Goal: Task Accomplishment & Management: Use online tool/utility

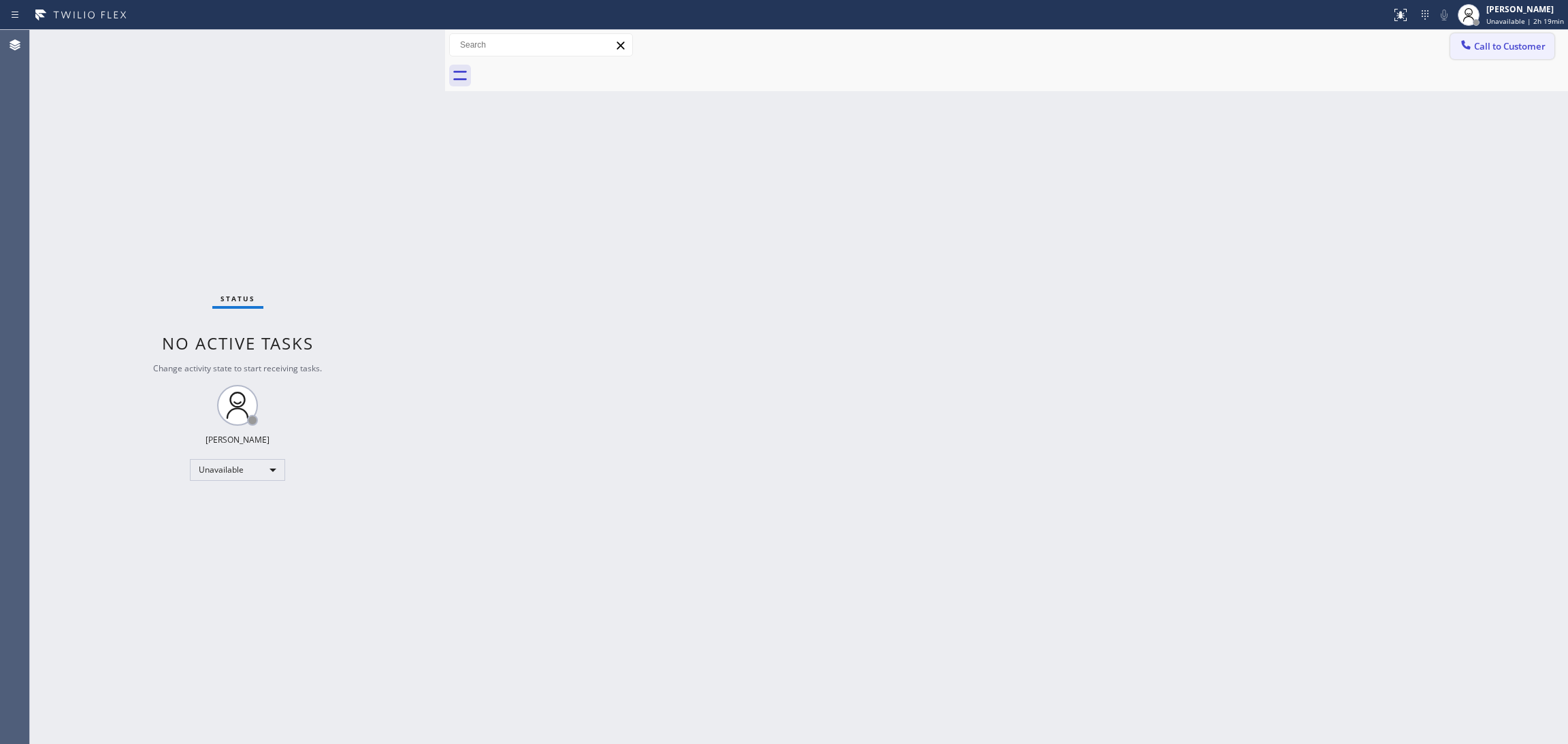
click at [1512, 46] on span "Call to Customer" at bounding box center [1510, 46] width 71 height 13
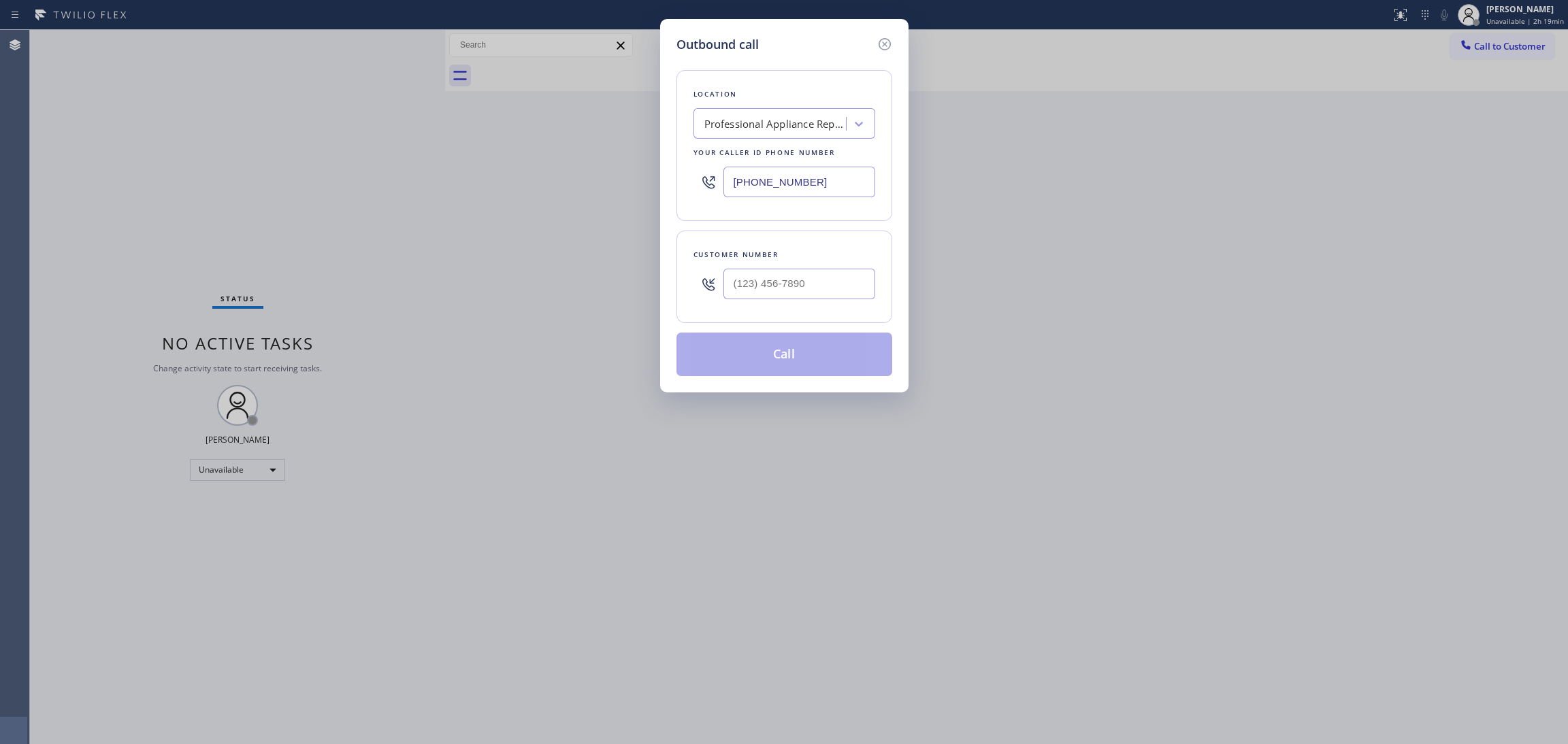
drag, startPoint x: 841, startPoint y: 177, endPoint x: 664, endPoint y: 181, distance: 177.0
click at [664, 181] on div "Outbound call Location Professional Appliance Repair Your caller id phone numbe…" at bounding box center [784, 206] width 248 height 374
paste input "14) 972-3641"
type input "[PHONE_NUMBER]"
click at [770, 288] on input "(___) ___-____" at bounding box center [799, 284] width 152 height 30
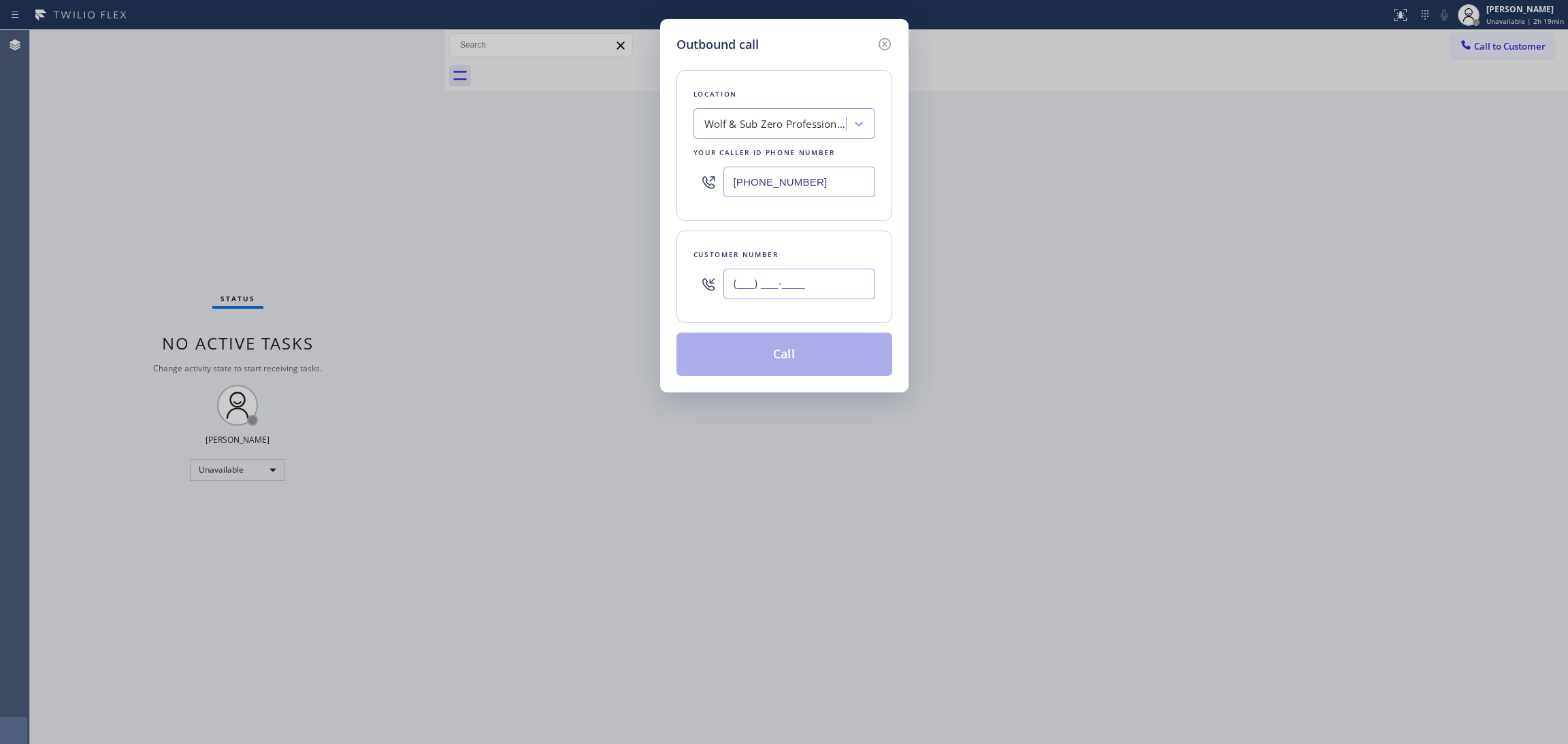
paste input "469) 387-8799"
type input "[PHONE_NUMBER]"
click at [786, 349] on button "Call" at bounding box center [784, 354] width 216 height 44
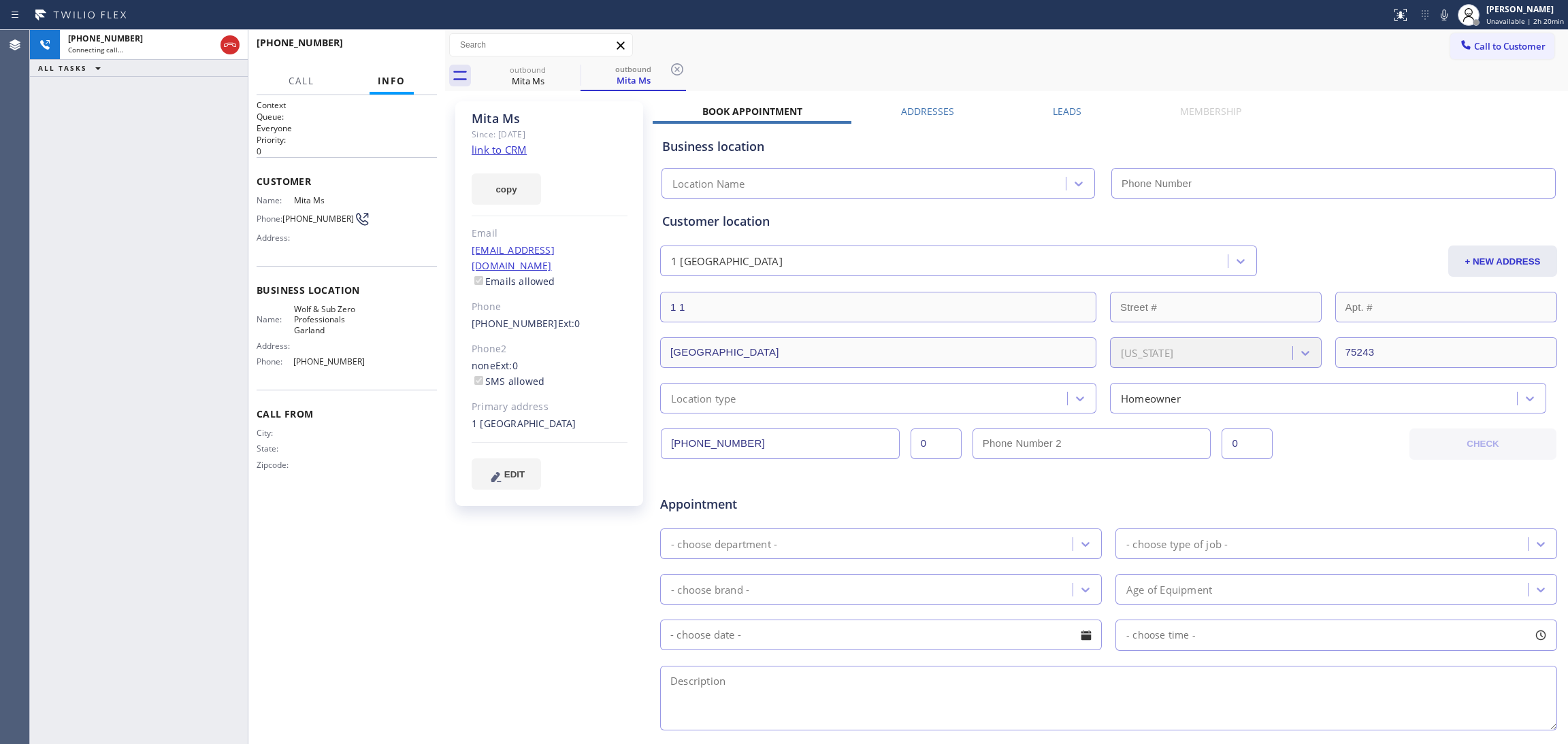
type input "[PHONE_NUMBER]"
click at [1441, 13] on icon at bounding box center [1444, 15] width 7 height 11
click at [1441, 14] on icon at bounding box center [1444, 15] width 7 height 11
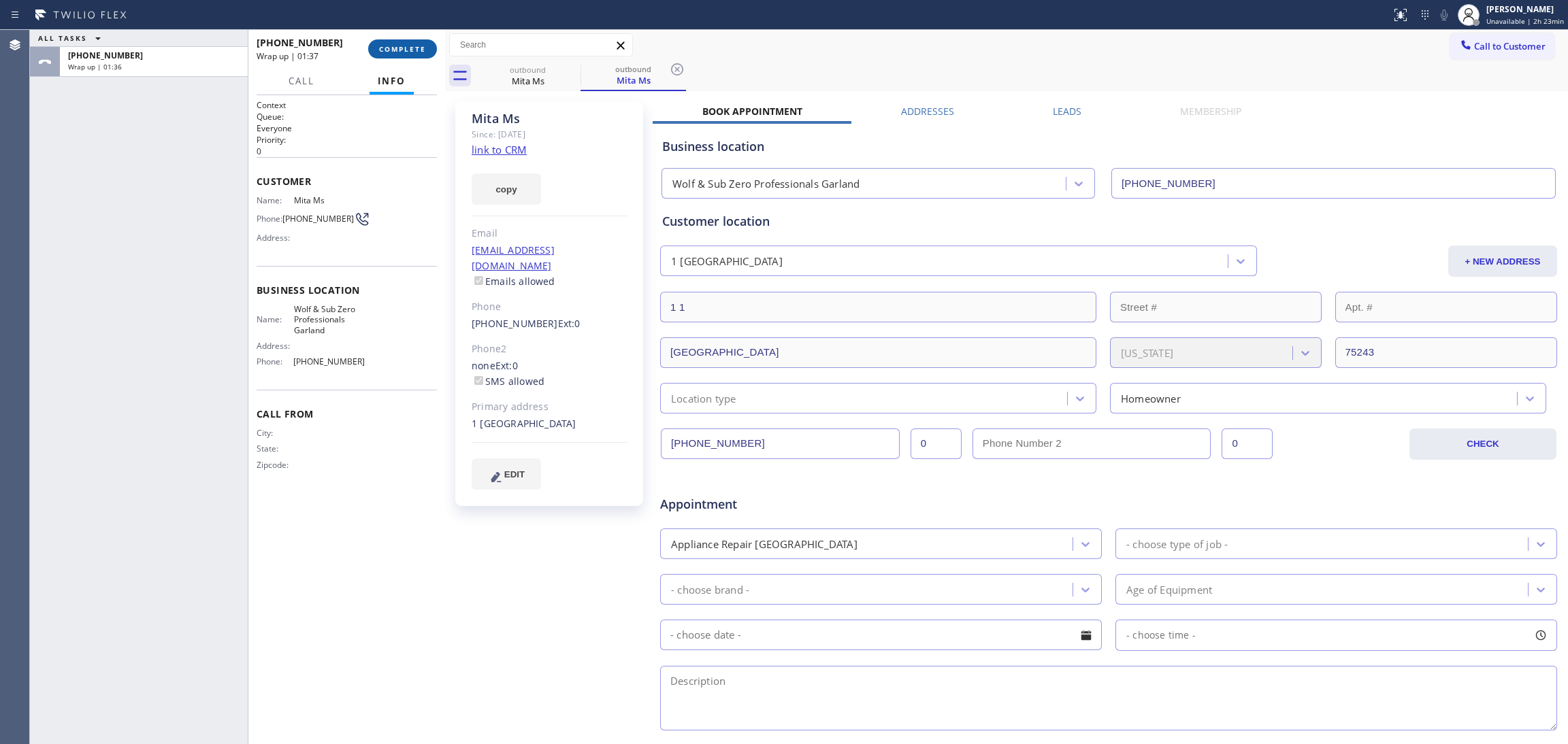
click at [387, 46] on span "COMPLETE" at bounding box center [402, 49] width 47 height 10
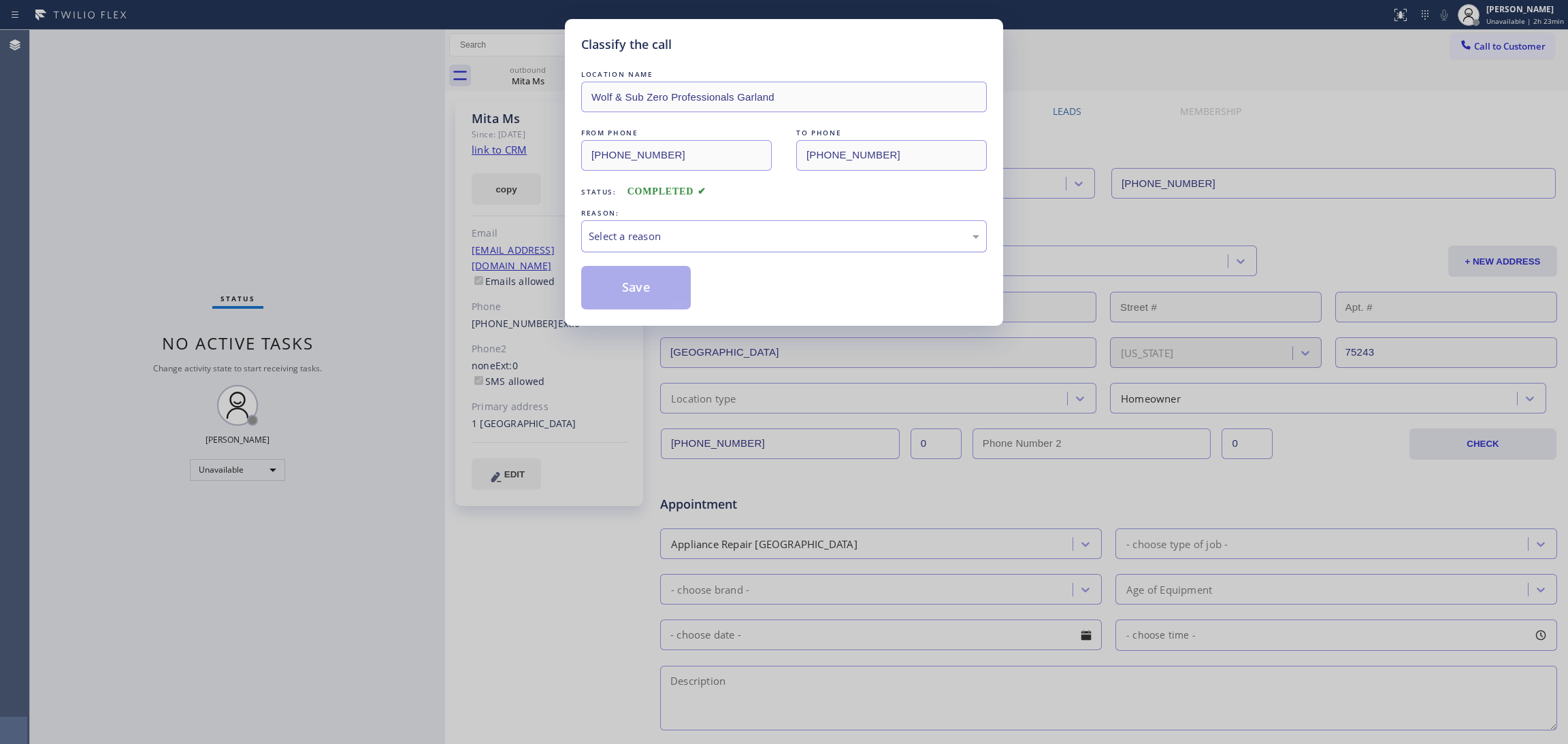
click at [658, 234] on div "Select a reason" at bounding box center [784, 236] width 391 height 16
click at [644, 284] on button "Save" at bounding box center [636, 287] width 110 height 44
click at [647, 283] on button "Save" at bounding box center [636, 287] width 110 height 44
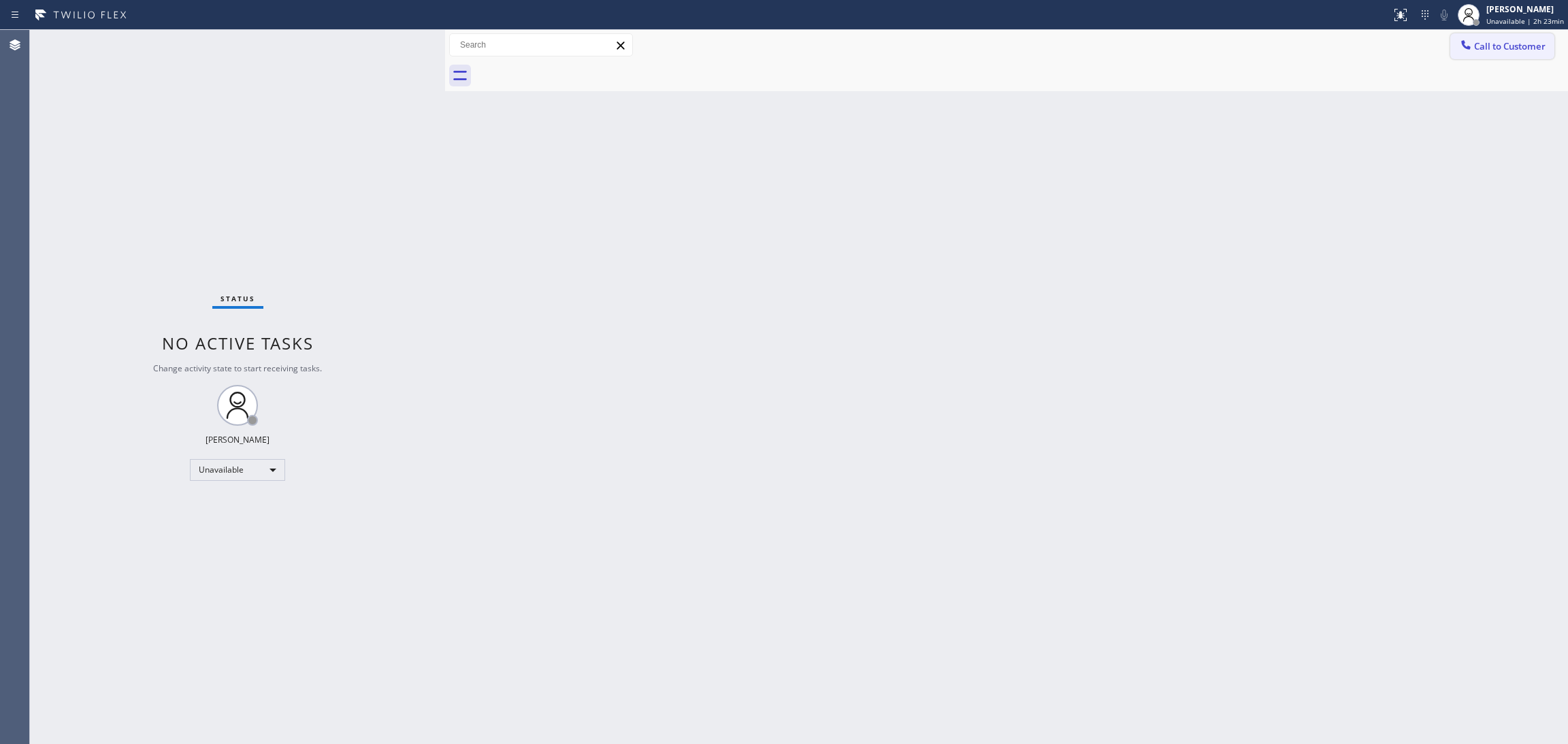
click at [1493, 50] on span "Call to Customer" at bounding box center [1510, 46] width 71 height 13
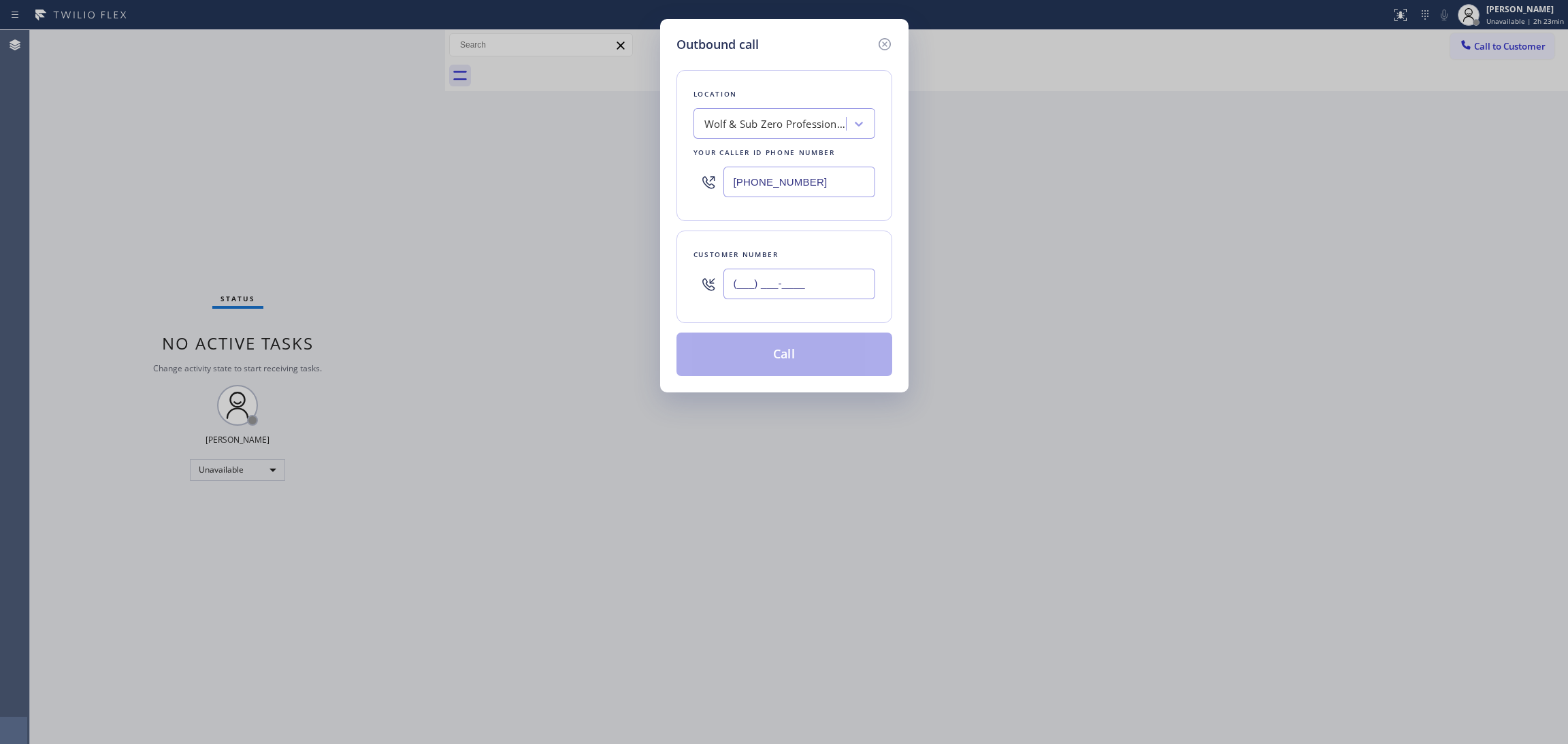
click at [770, 280] on input "(___) ___-____" at bounding box center [799, 284] width 152 height 30
paste input "309) 755-7178"
type input "[PHONE_NUMBER]"
drag, startPoint x: 824, startPoint y: 177, endPoint x: 485, endPoint y: 115, distance: 344.6
click at [485, 115] on div "Outbound call Location Wolf & Sub Zero Professionals Garland Your caller id pho…" at bounding box center [784, 372] width 1568 height 744
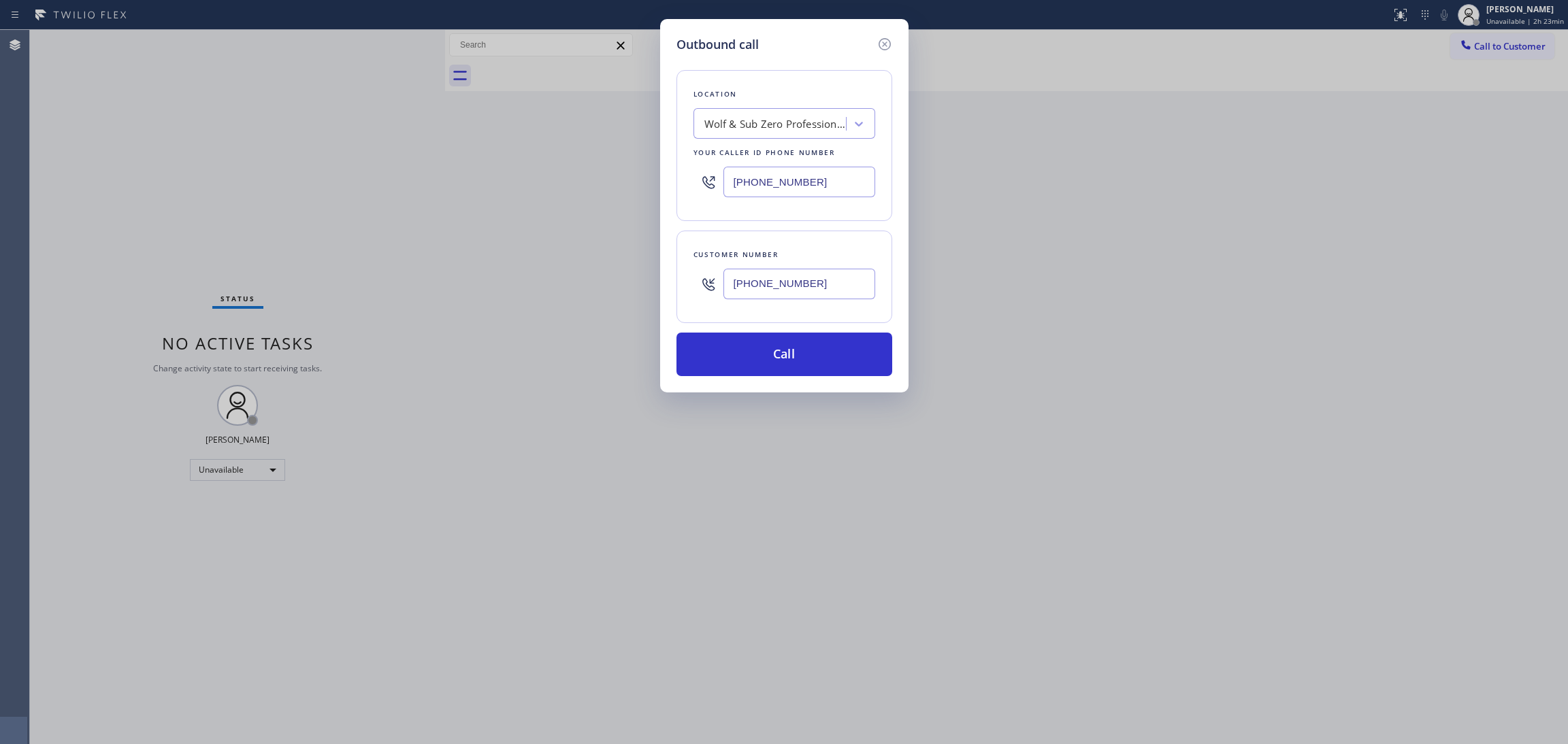
paste input "844) 901-1746"
type input "[PHONE_NUMBER]"
click at [804, 357] on button "Call" at bounding box center [784, 354] width 216 height 44
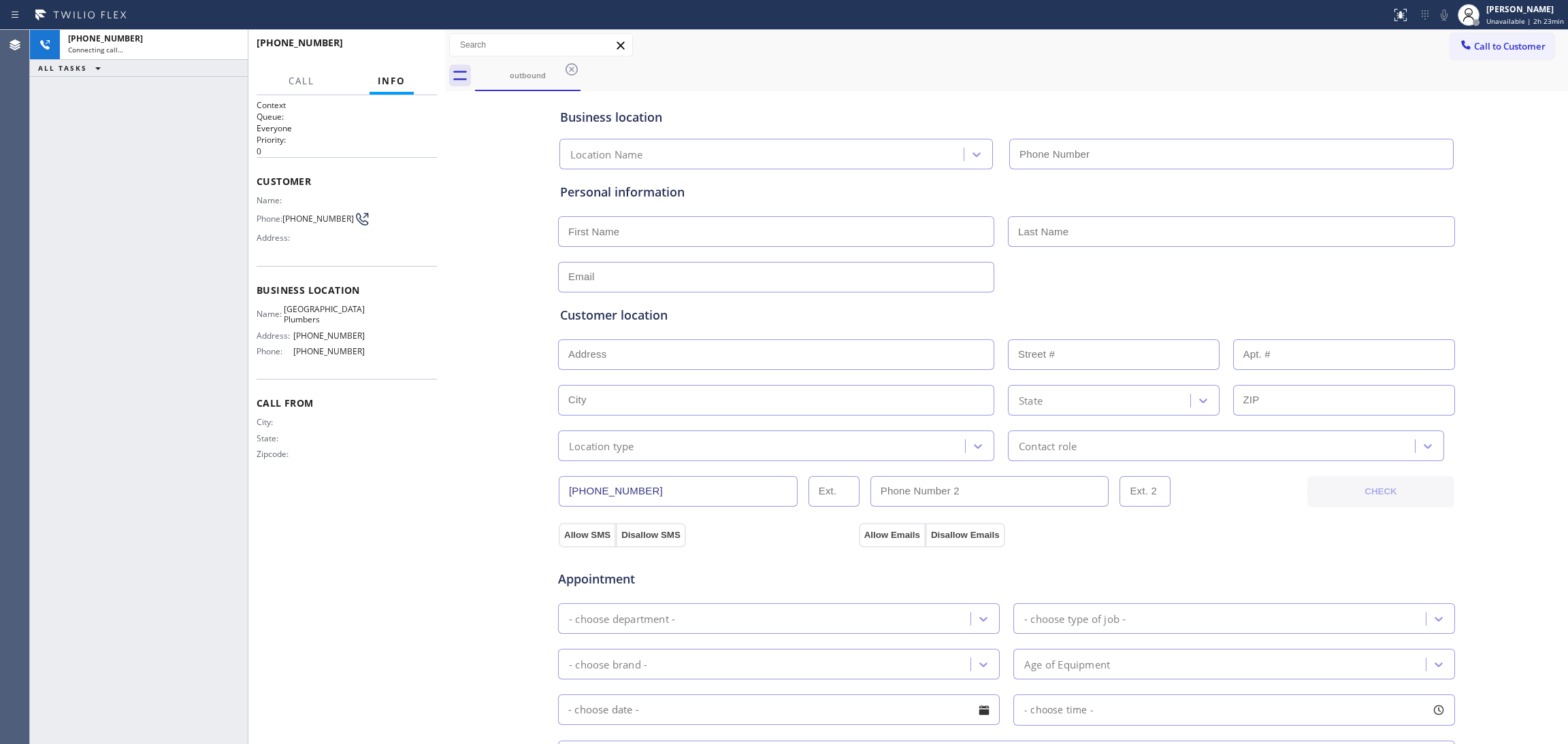
type input "[PHONE_NUMBER]"
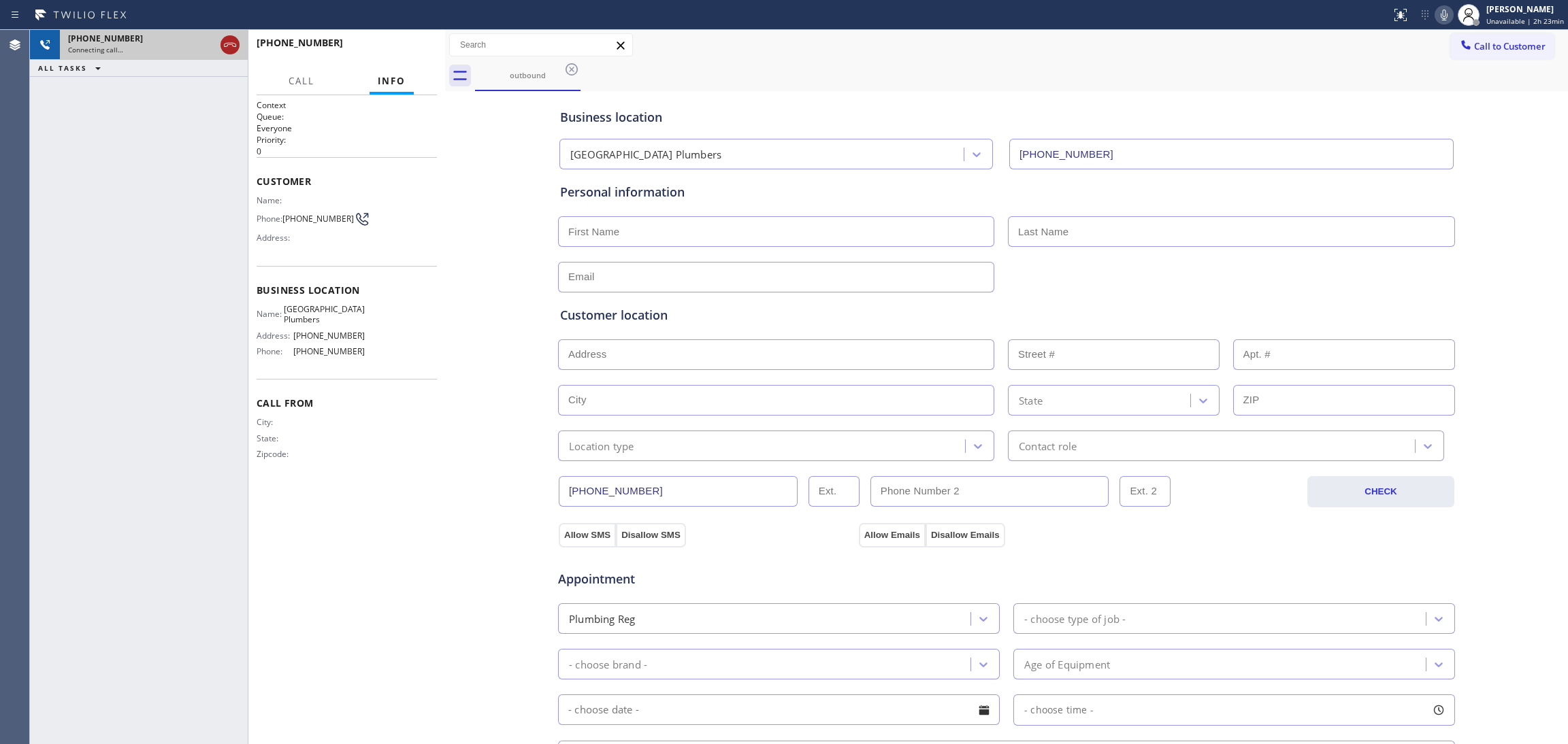
click at [231, 38] on icon at bounding box center [230, 45] width 16 height 16
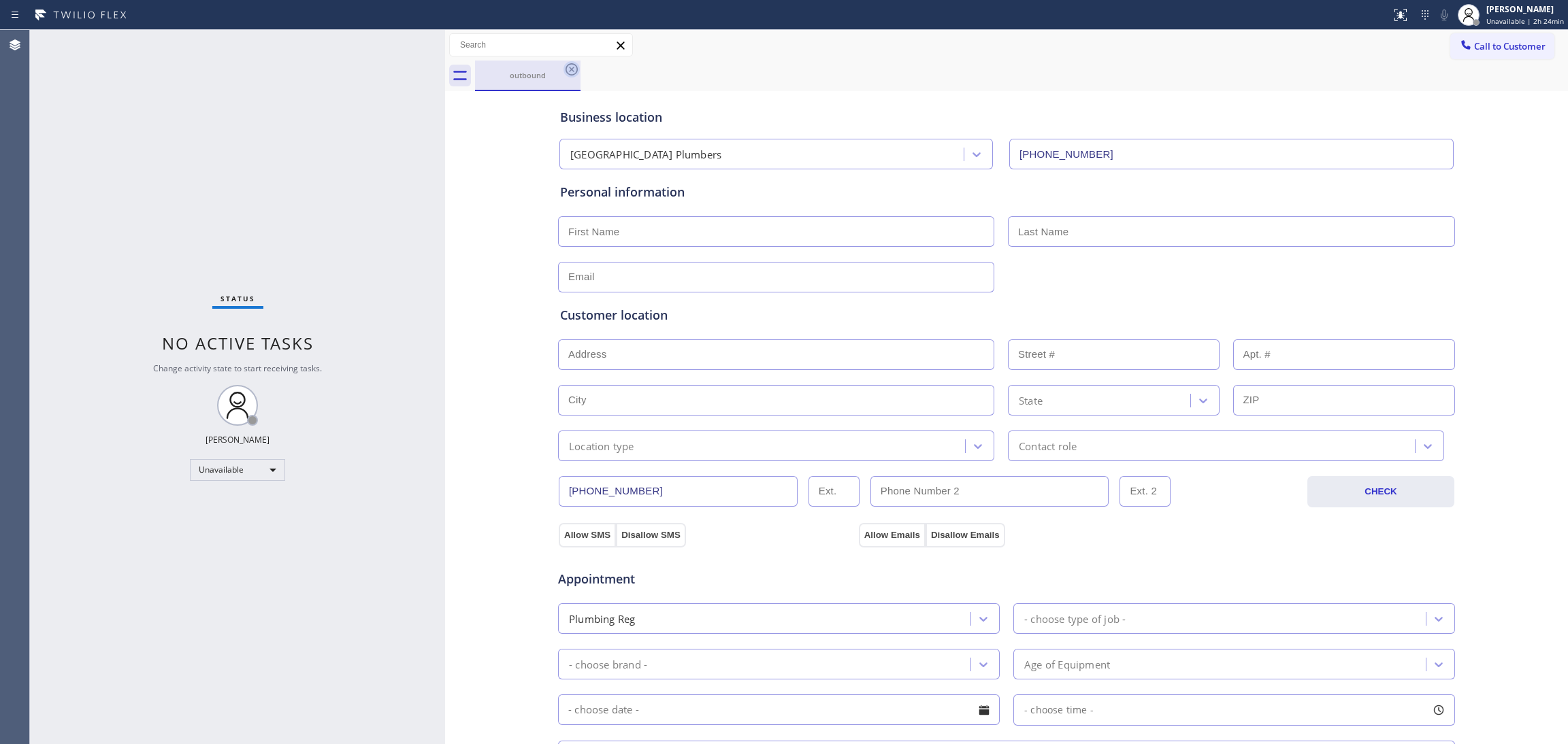
click at [574, 70] on icon at bounding box center [572, 70] width 16 height 16
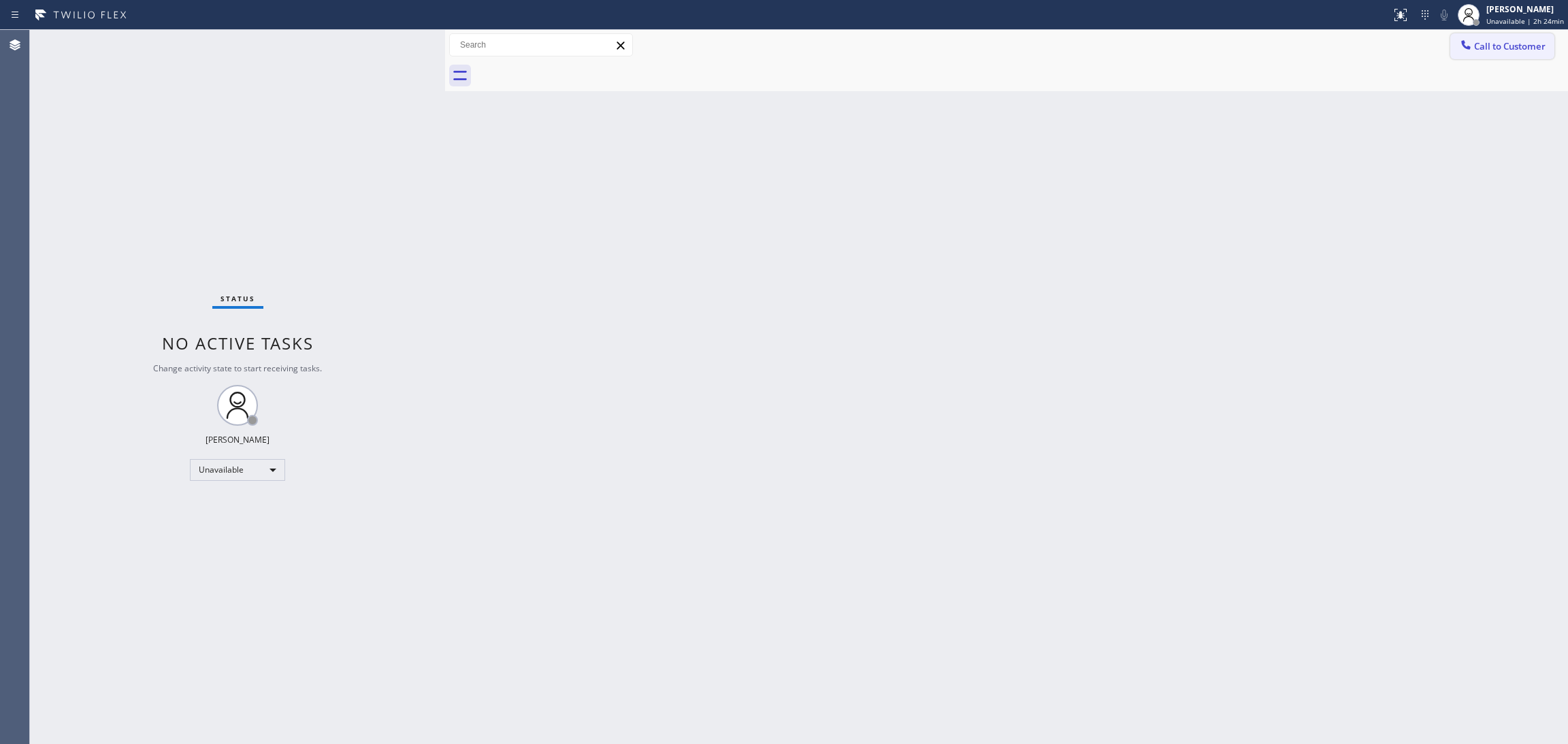
click at [1512, 53] on button "Call to Customer" at bounding box center [1502, 46] width 104 height 26
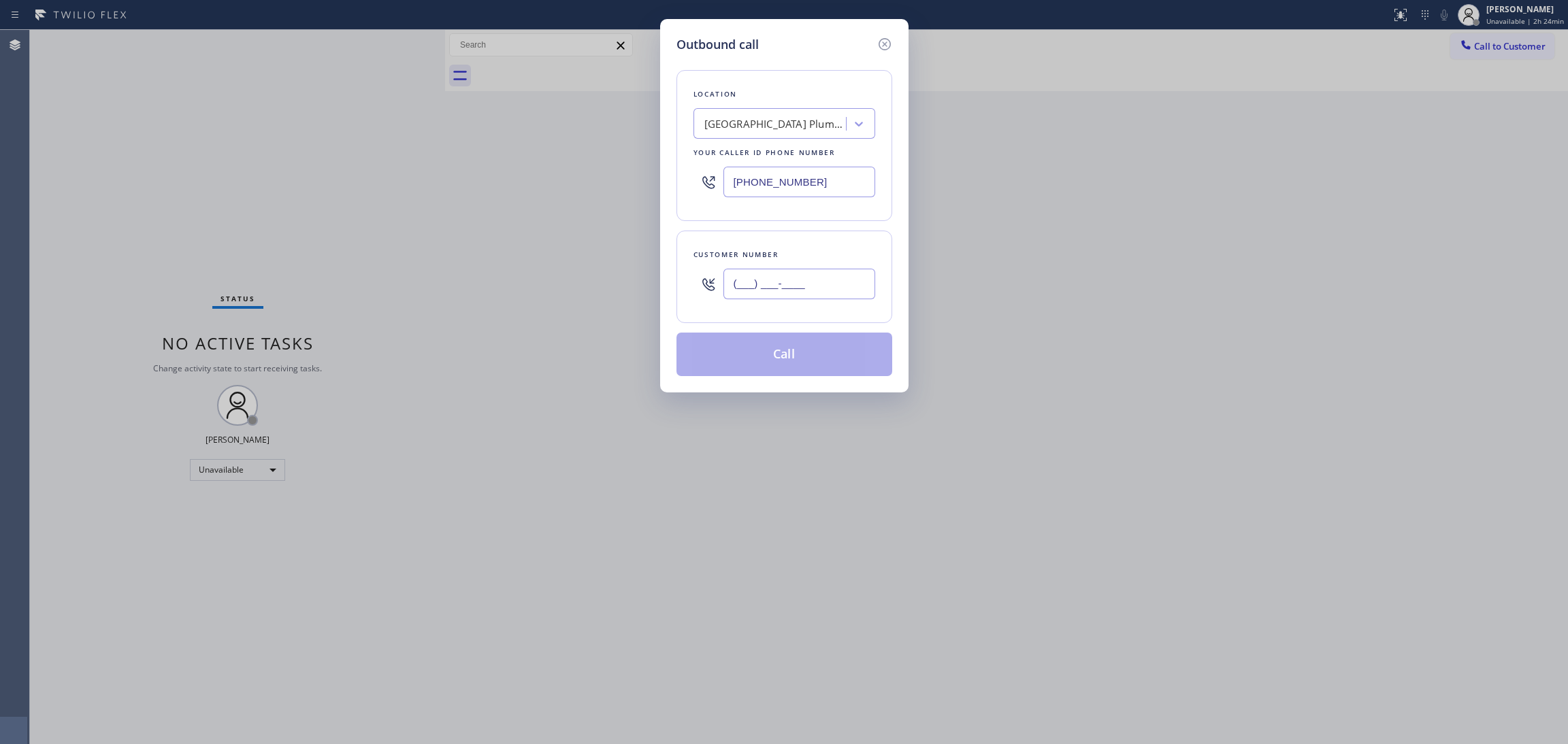
click at [861, 278] on input "(___) ___-____" at bounding box center [799, 284] width 152 height 30
paste input "309) 755-7178"
type input "[PHONE_NUMBER]"
click at [814, 363] on button "Call" at bounding box center [784, 354] width 216 height 44
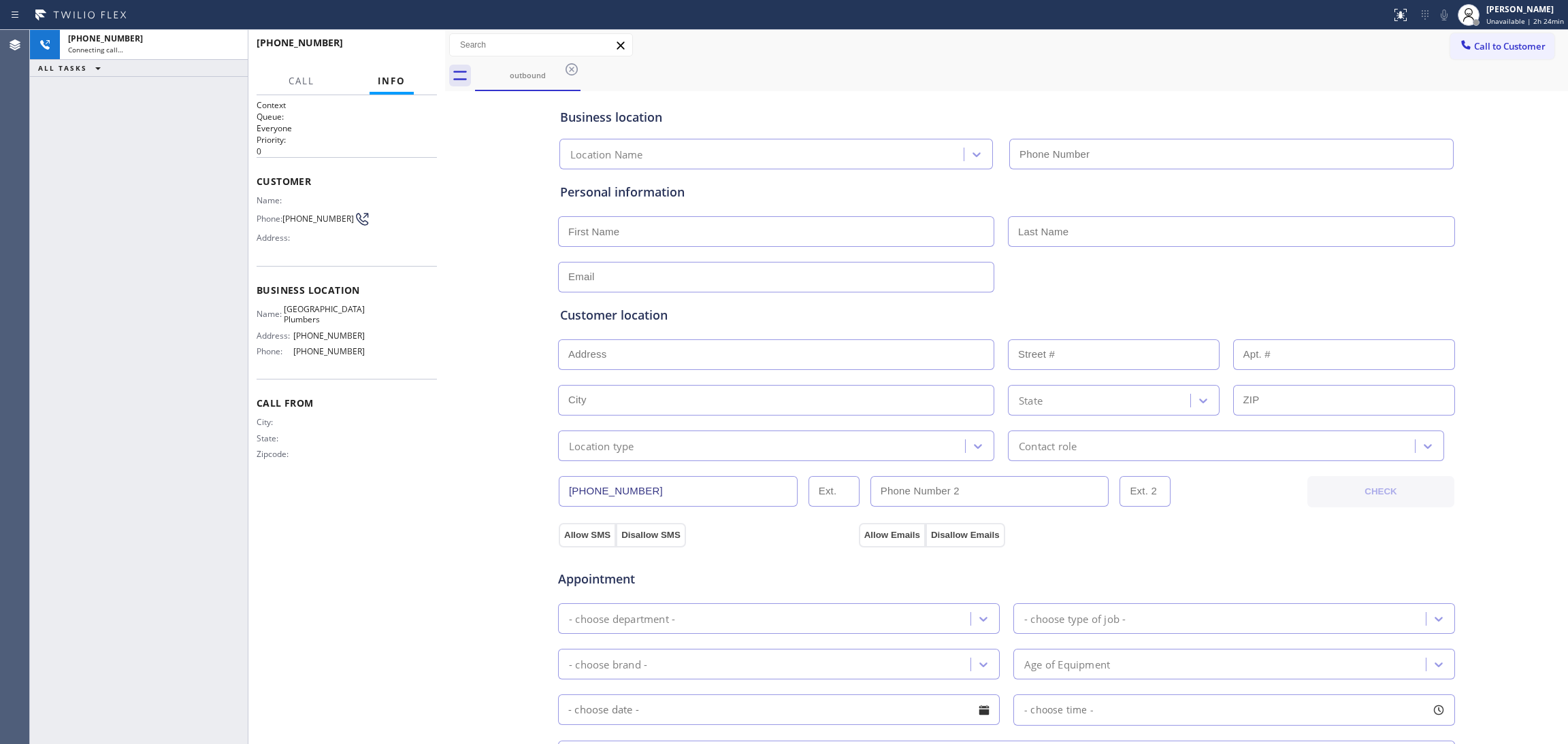
type input "[PHONE_NUMBER]"
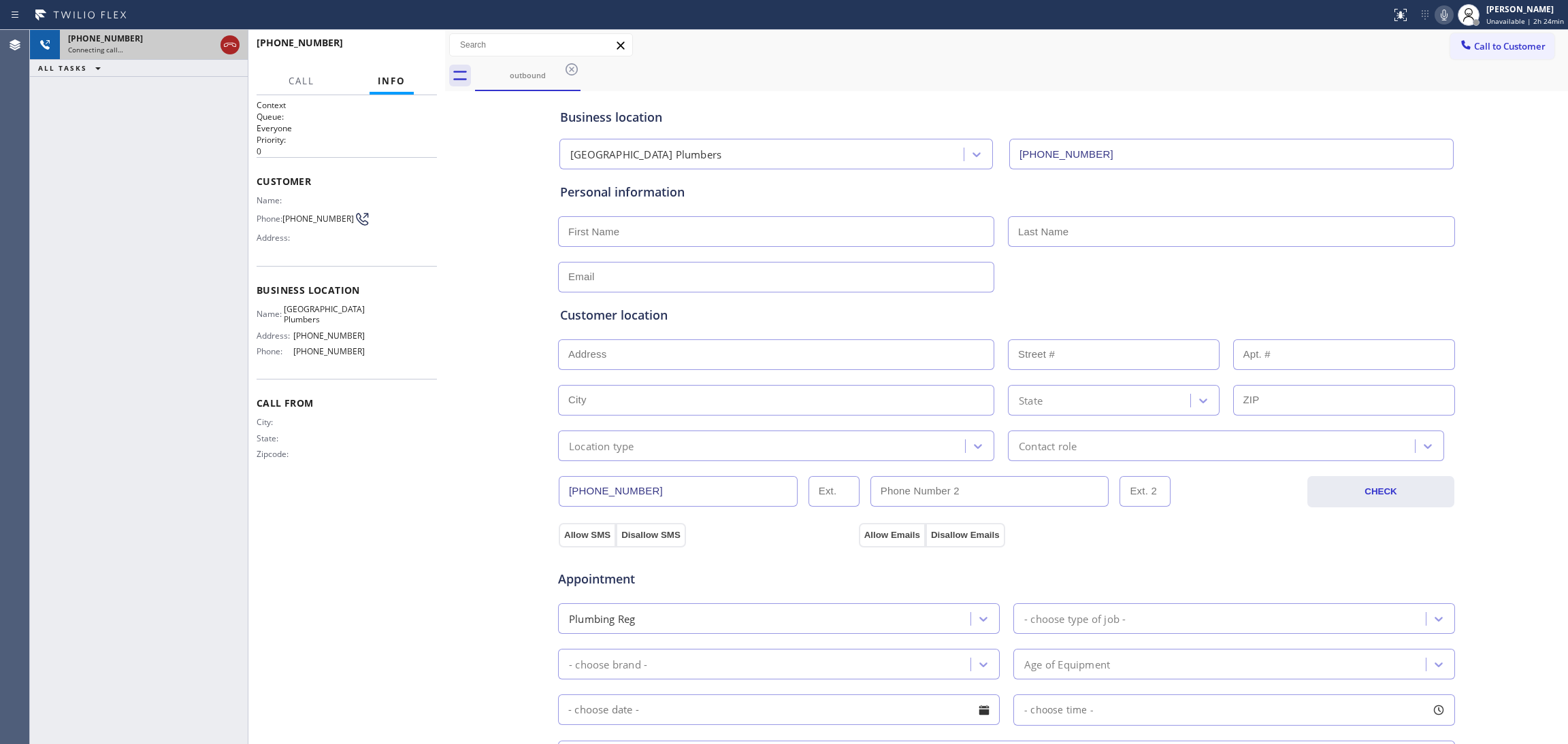
click at [232, 38] on icon at bounding box center [230, 45] width 16 height 16
click at [236, 38] on div "[PHONE_NUMBER]" at bounding box center [154, 38] width 172 height 12
click at [236, 40] on div "[PHONE_NUMBER]" at bounding box center [154, 38] width 172 height 12
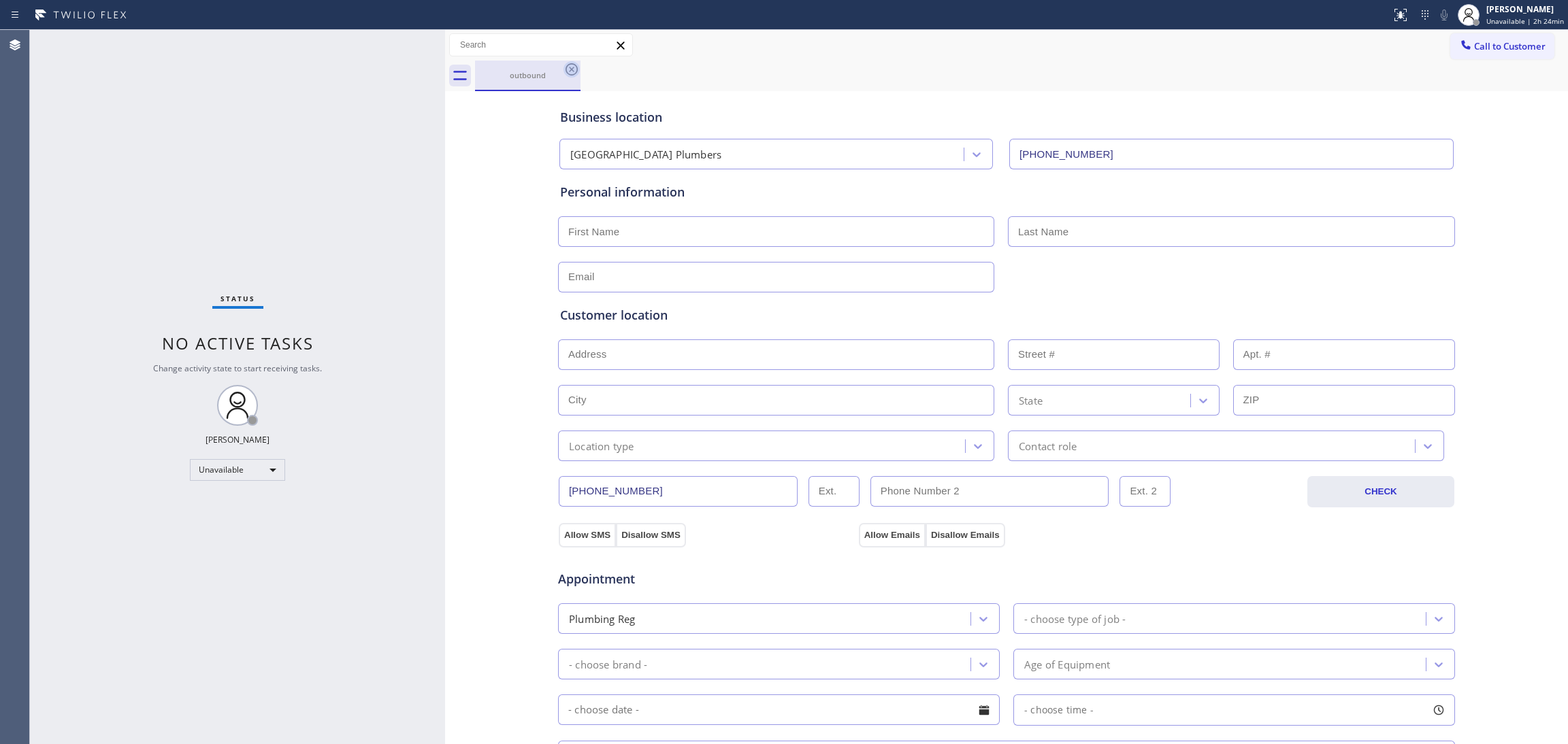
click at [569, 76] on icon at bounding box center [572, 70] width 16 height 16
